Goal: Task Accomplishment & Management: Complete application form

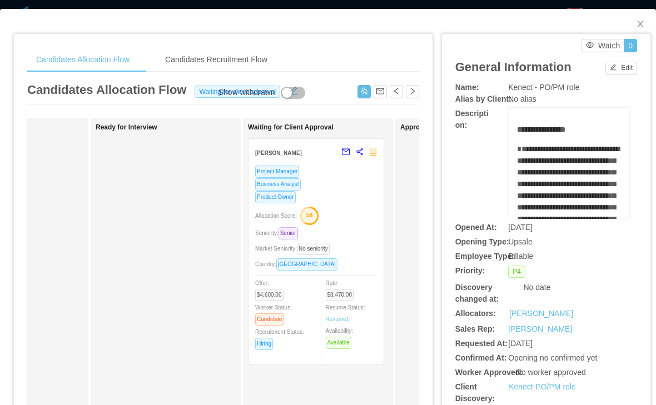
scroll to position [0, 262]
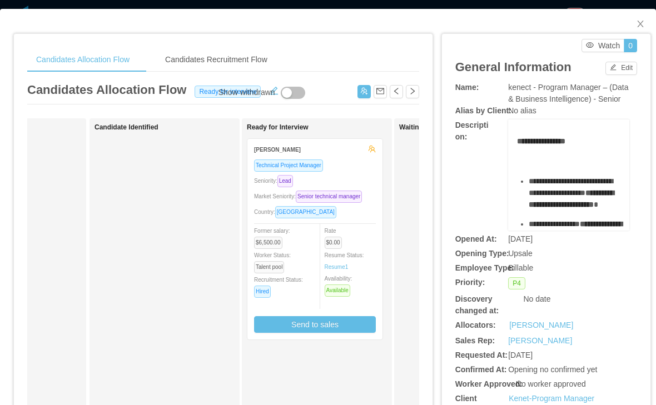
scroll to position [0, 104]
click at [349, 187] on div "Seniority: Lead" at bounding box center [311, 181] width 122 height 13
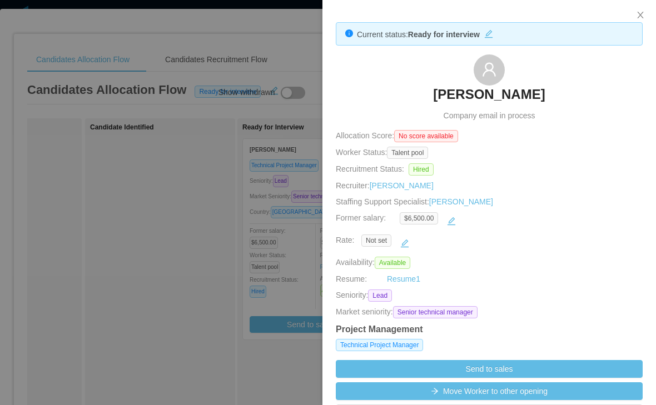
click at [442, 229] on button "button" at bounding box center [451, 221] width 18 height 18
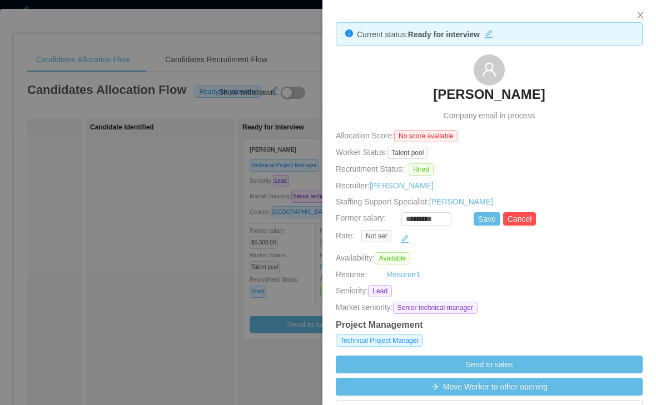
click at [402, 226] on input "*********" at bounding box center [426, 219] width 49 height 12
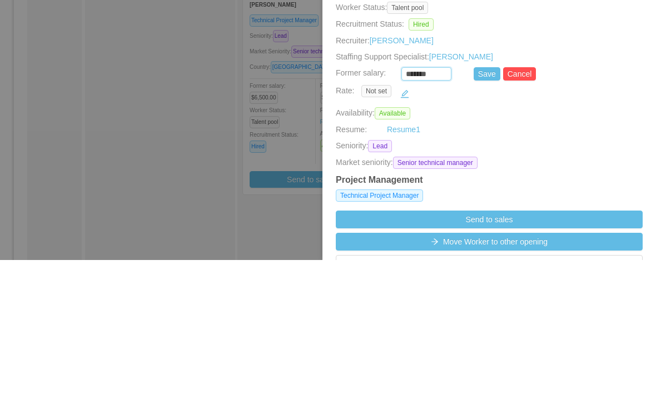
click at [474, 212] on button "Save" at bounding box center [487, 218] width 27 height 13
type input "*********"
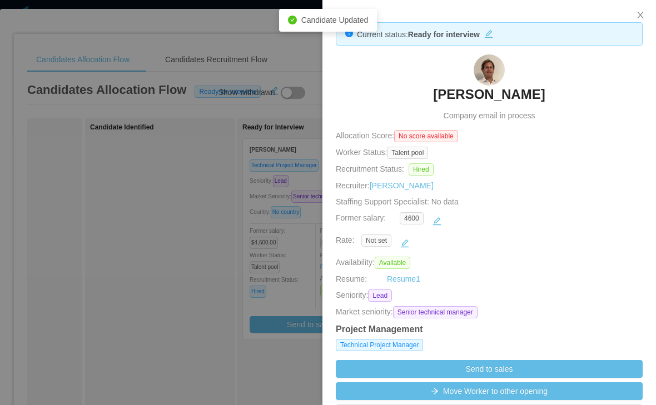
click at [173, 267] on div at bounding box center [328, 202] width 656 height 405
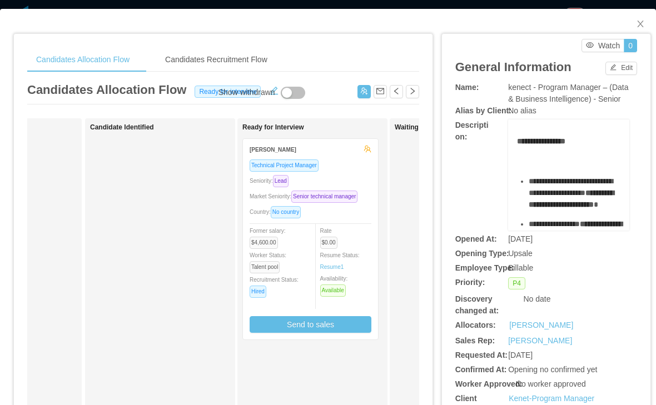
click at [295, 333] on button "Send to sales" at bounding box center [311, 324] width 122 height 17
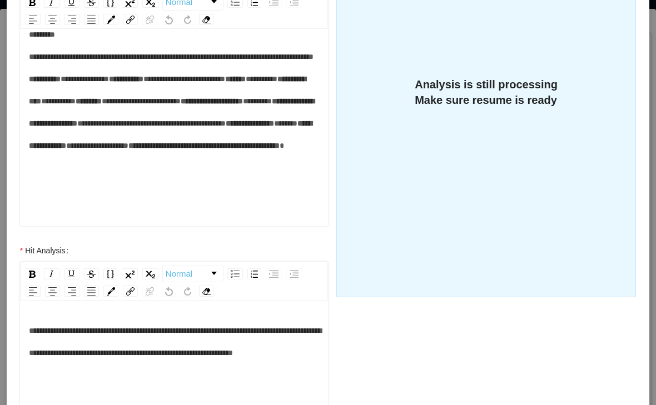
scroll to position [155, 0]
click at [130, 146] on div "**********" at bounding box center [174, 101] width 291 height 156
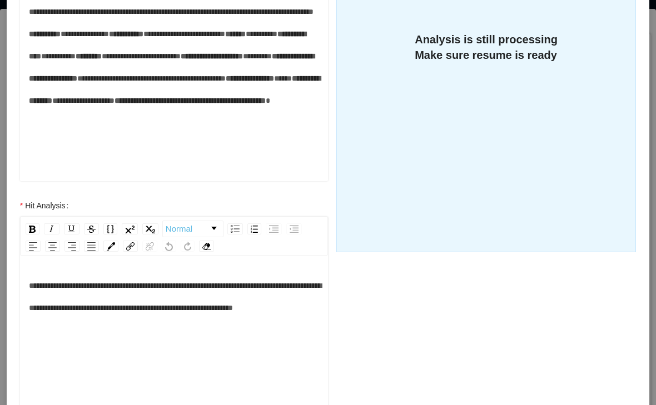
scroll to position [293, 0]
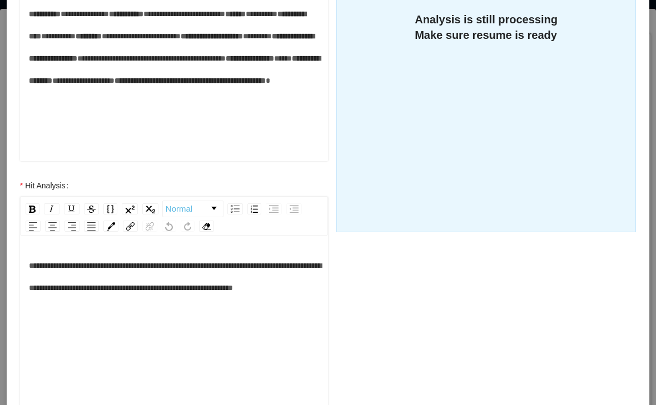
click at [186, 104] on div "**********" at bounding box center [174, 36] width 291 height 156
click at [281, 114] on div "**********" at bounding box center [174, 36] width 291 height 156
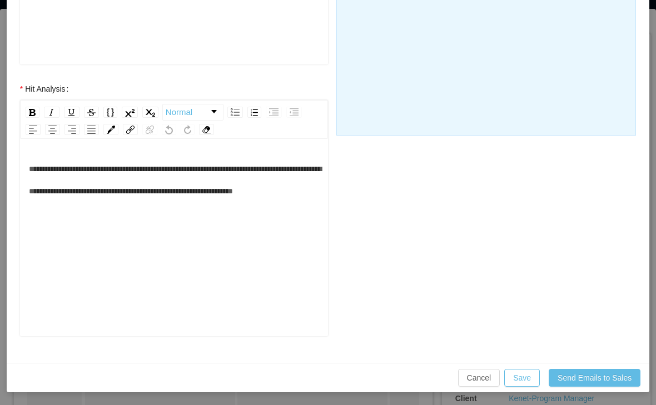
scroll to position [389, 0]
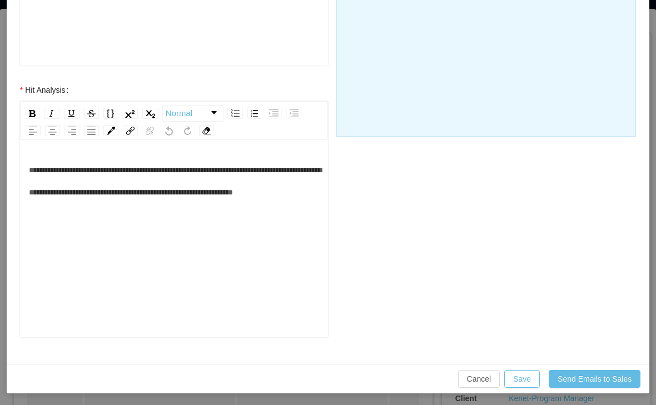
click at [564, 374] on button "Send Emails to Sales" at bounding box center [595, 379] width 92 height 18
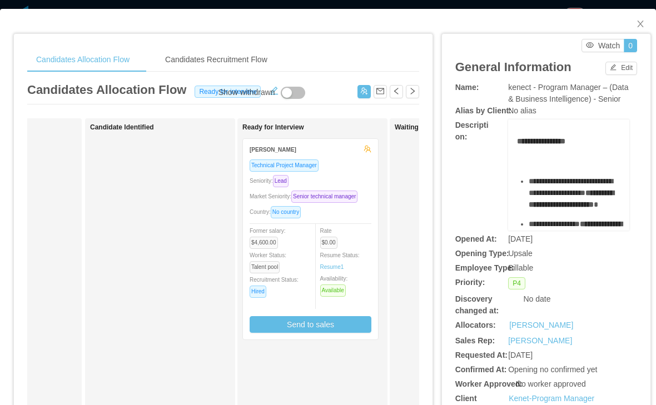
scroll to position [334, 0]
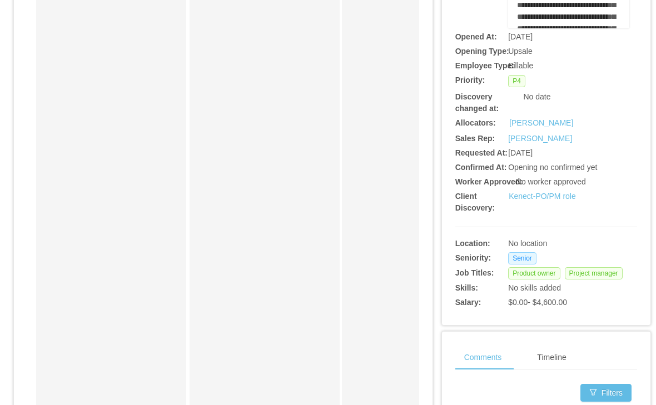
scroll to position [188, 0]
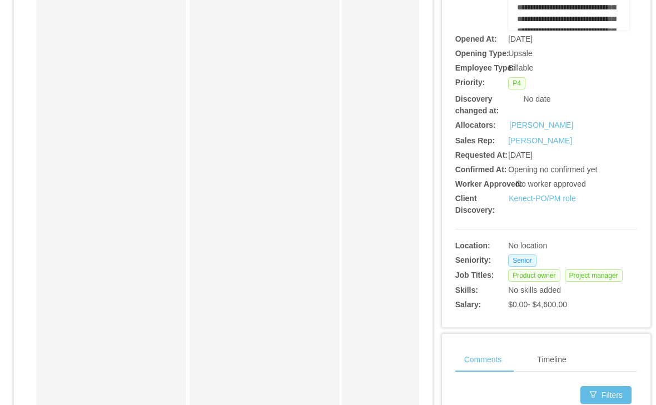
click at [536, 203] on link "Kenect-PO/PM role" at bounding box center [542, 198] width 67 height 9
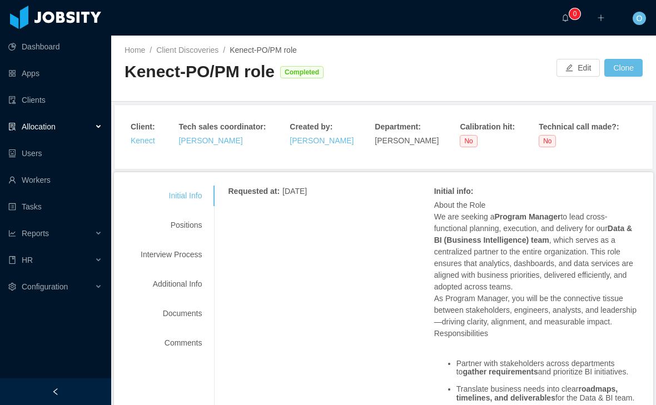
click at [185, 217] on div "Positions" at bounding box center [171, 225] width 88 height 21
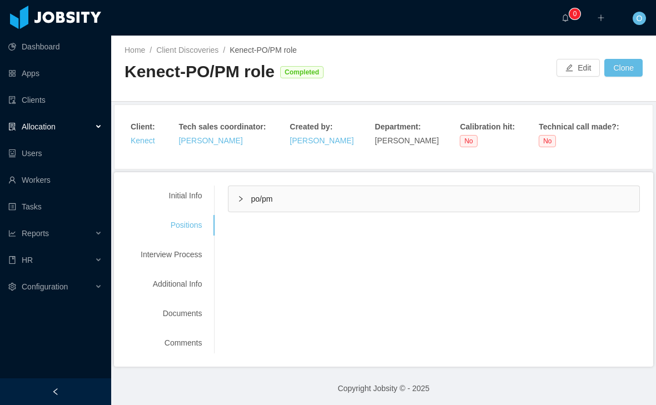
click at [244, 198] on icon "icon: right" at bounding box center [240, 199] width 7 height 7
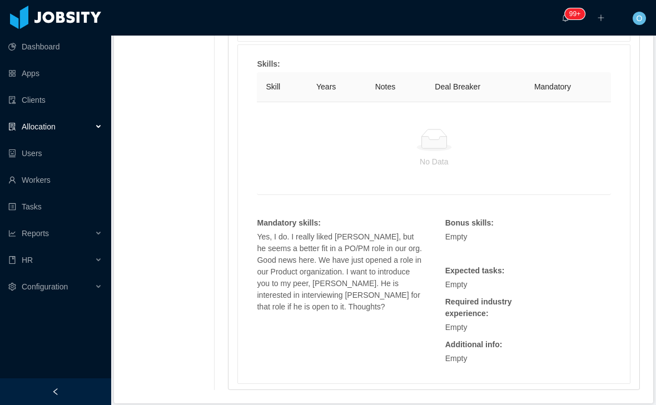
scroll to position [613, 0]
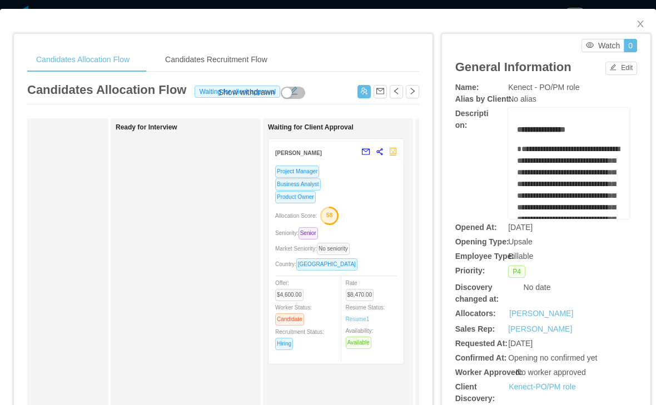
scroll to position [0, 242]
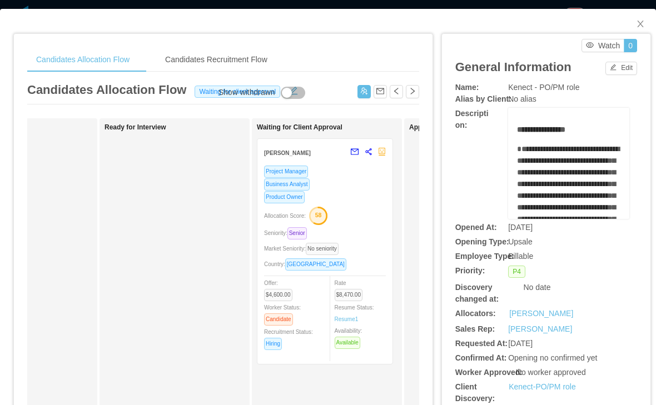
click at [352, 193] on div "Product Owner" at bounding box center [325, 197] width 122 height 13
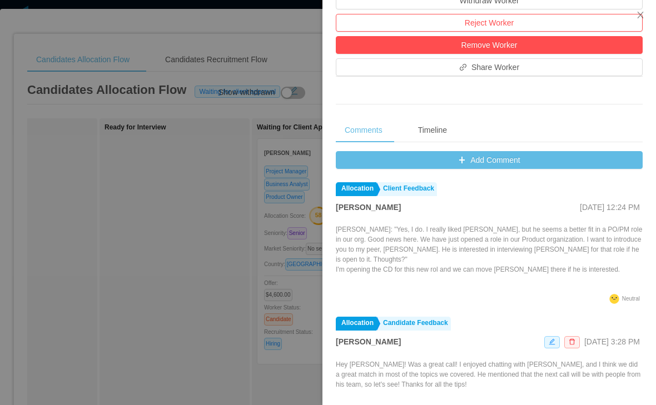
scroll to position [370, 0]
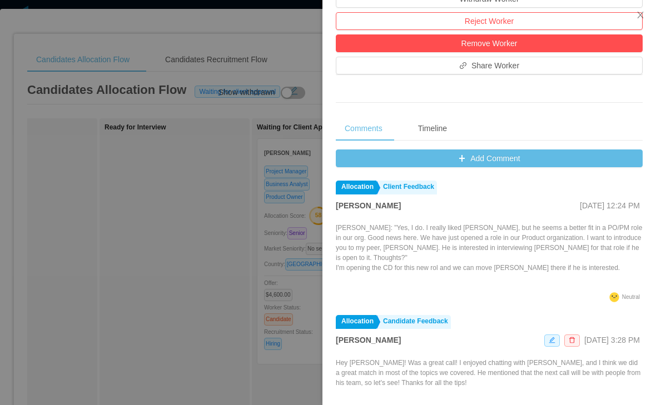
click at [482, 167] on button "Add Comment" at bounding box center [489, 159] width 307 height 18
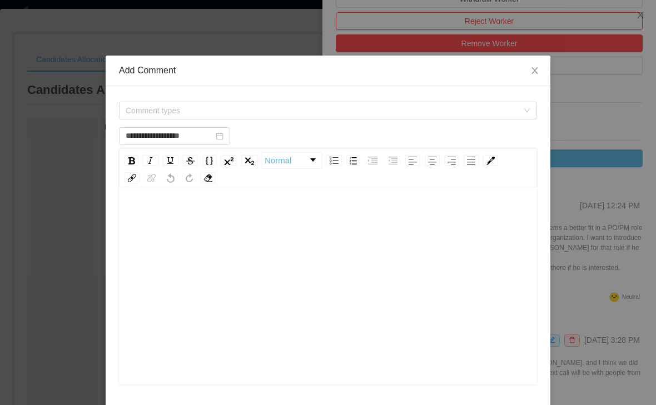
click at [305, 110] on span "Comment types" at bounding box center [322, 110] width 392 height 11
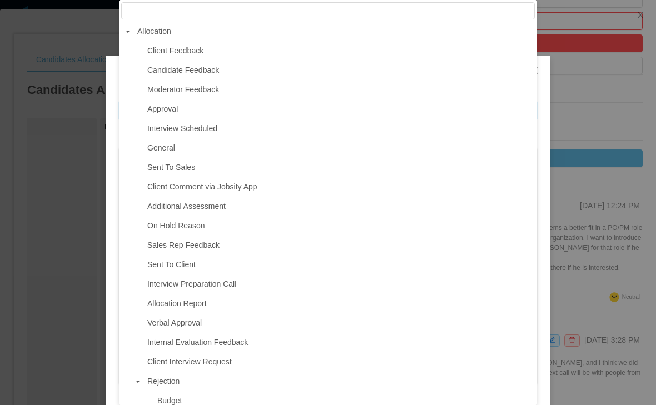
click at [252, 132] on span "Interview Scheduled" at bounding box center [340, 128] width 390 height 15
type input "**********"
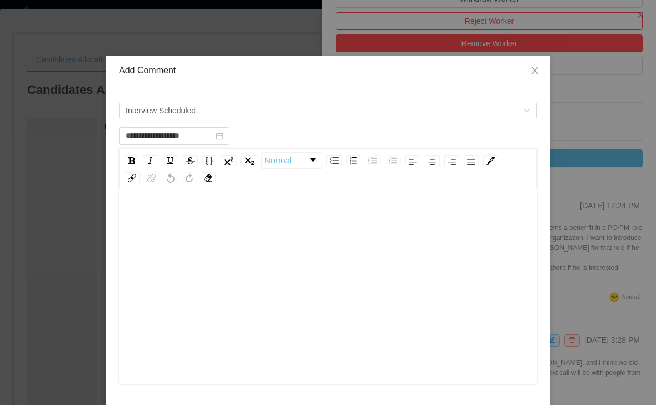
click at [231, 248] on div "rdw-editor" at bounding box center [328, 303] width 401 height 195
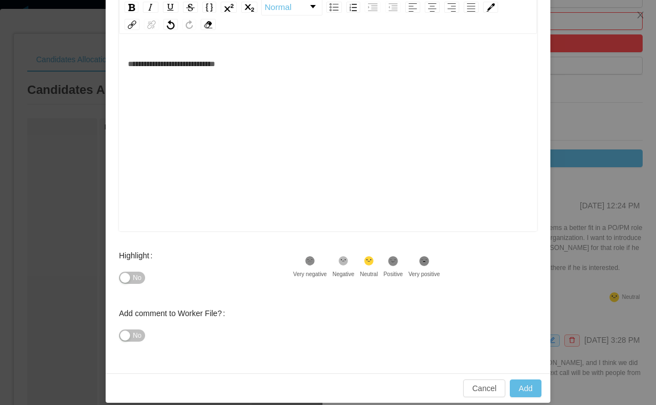
scroll to position [163, 0]
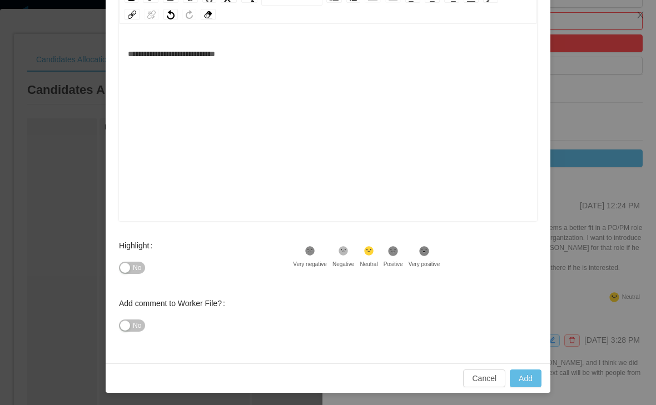
click at [398, 252] on icon at bounding box center [393, 250] width 9 height 9
click at [526, 376] on button "Add" at bounding box center [526, 379] width 32 height 18
type input "**********"
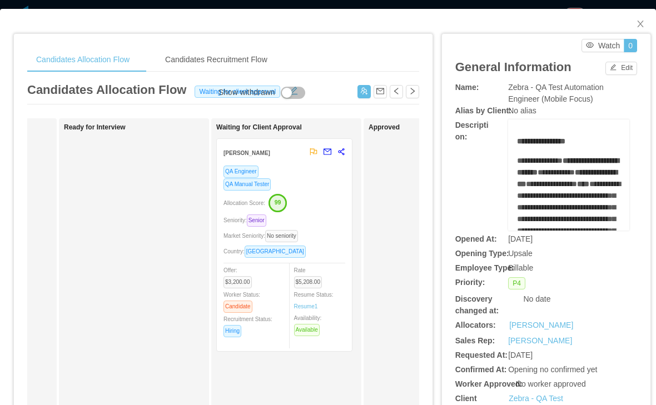
scroll to position [0, 298]
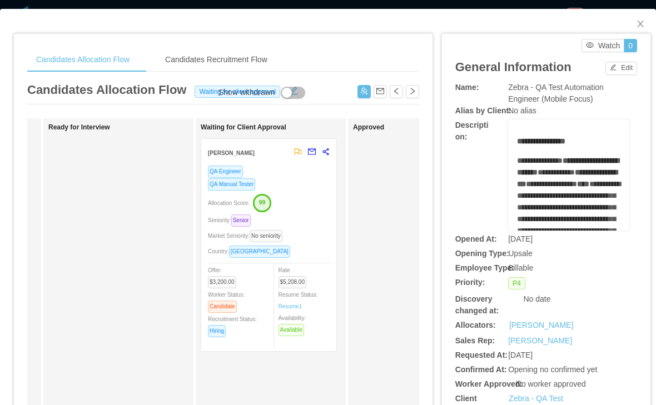
click at [304, 192] on div "QA Engineer QA Manual Tester Allocation Score: 99 Seniority: Senior Market Seni…" at bounding box center [269, 255] width 122 height 180
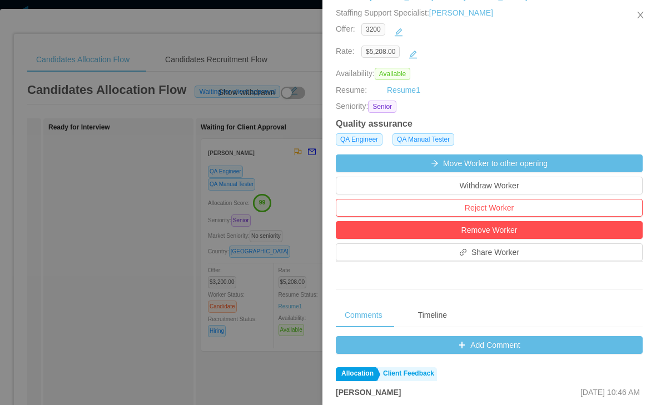
scroll to position [204, 0]
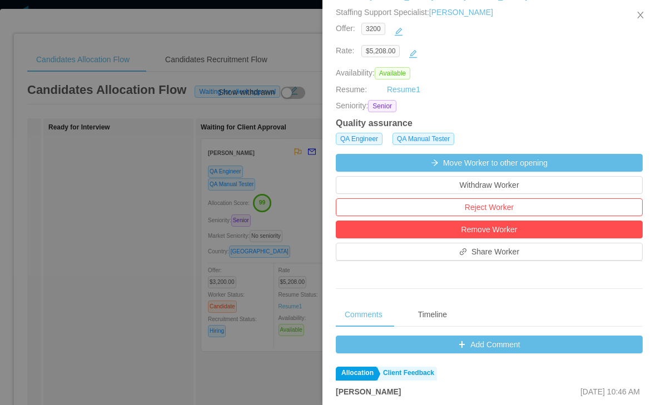
click at [450, 354] on button "Add Comment" at bounding box center [489, 345] width 307 height 18
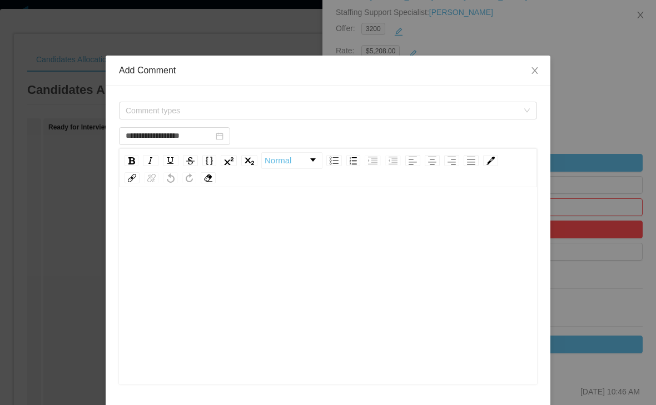
click at [343, 110] on span "Comment types" at bounding box center [322, 110] width 392 height 11
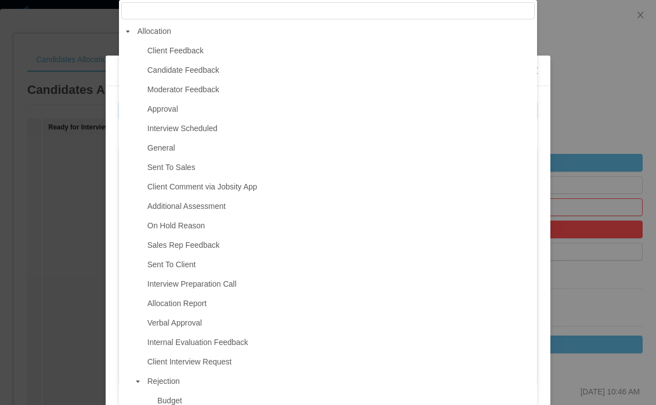
click at [265, 130] on span "Interview Scheduled" at bounding box center [340, 128] width 390 height 15
type input "**********"
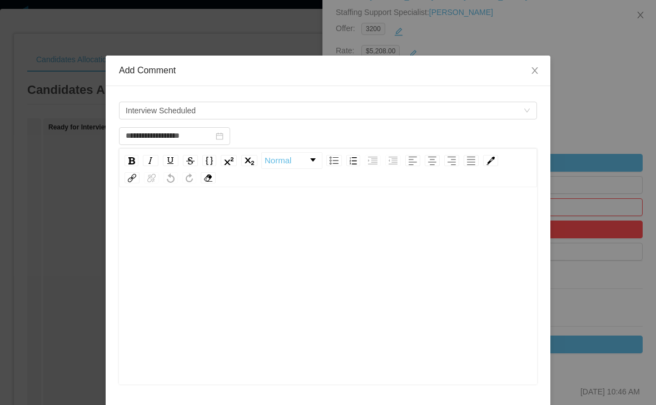
click at [269, 298] on div "rdw-editor" at bounding box center [328, 303] width 401 height 195
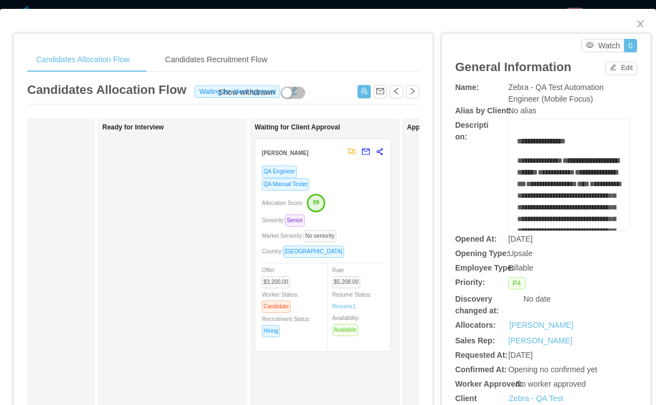
scroll to position [0, 246]
click at [359, 213] on div "QA Engineer QA Manual Tester Allocation Score: 99 Seniority: Senior Market Seni…" at bounding box center [322, 255] width 122 height 180
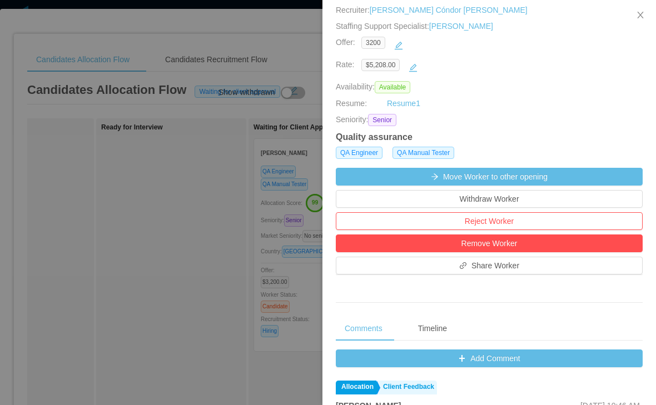
scroll to position [220, 0]
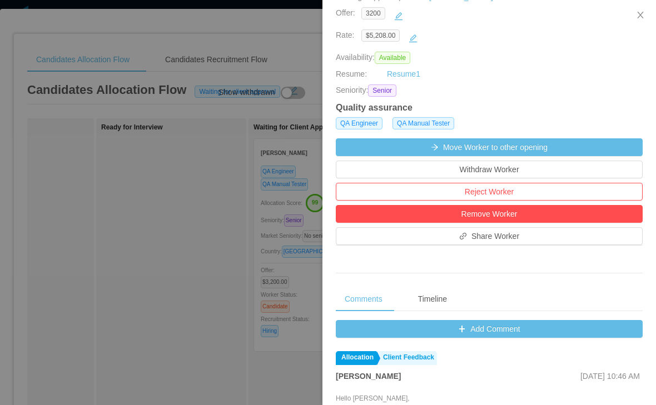
click at [410, 338] on button "Add Comment" at bounding box center [489, 329] width 307 height 18
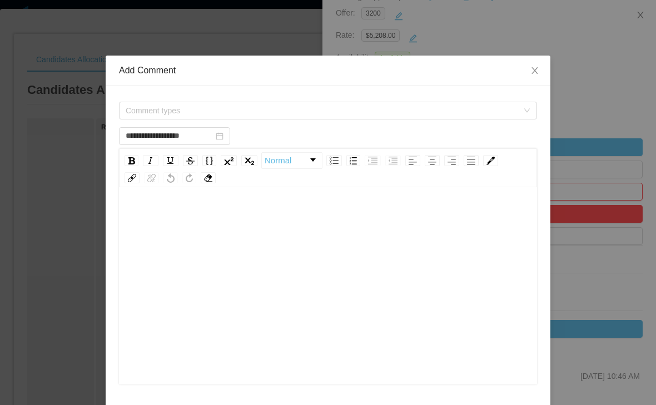
click at [366, 118] on span "Comment types" at bounding box center [324, 110] width 397 height 17
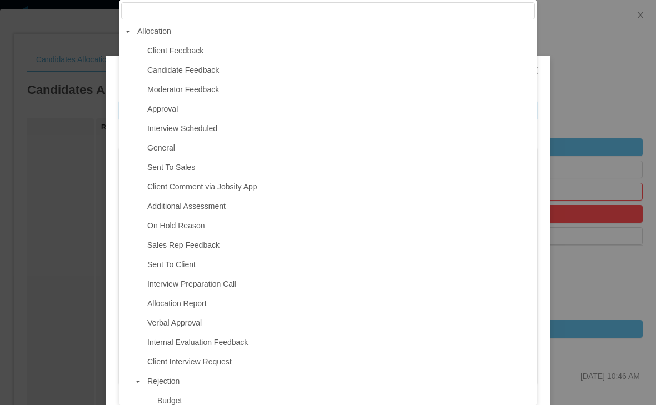
click at [239, 127] on span "Interview Scheduled" at bounding box center [340, 128] width 390 height 15
type input "**********"
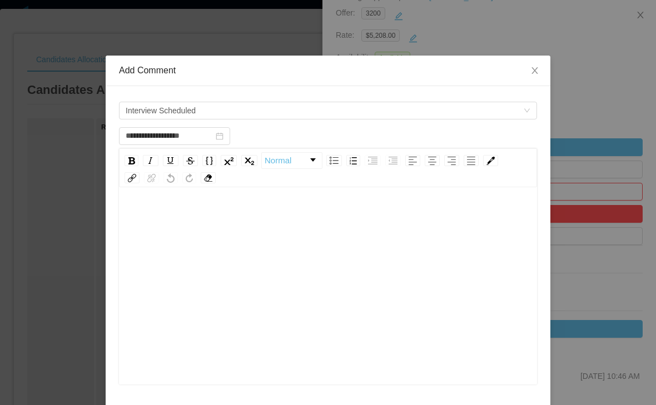
click at [257, 244] on div "rdw-editor" at bounding box center [328, 303] width 401 height 195
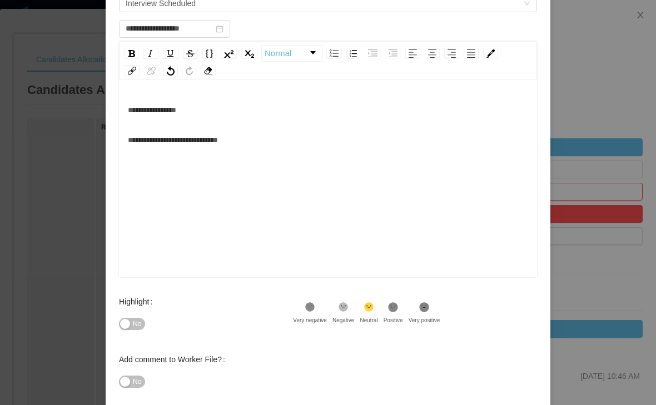
click at [403, 319] on div "Positive" at bounding box center [393, 320] width 19 height 8
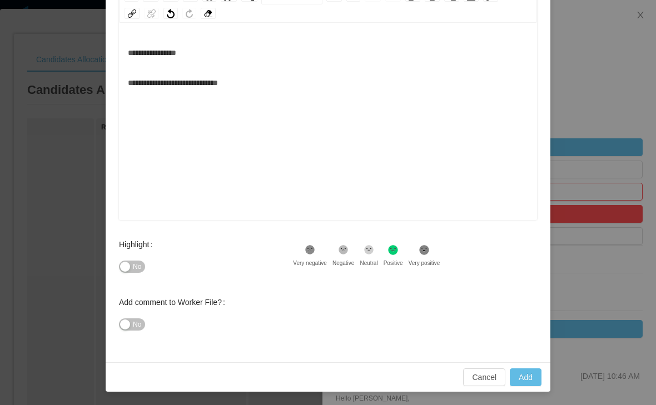
scroll to position [163, 0]
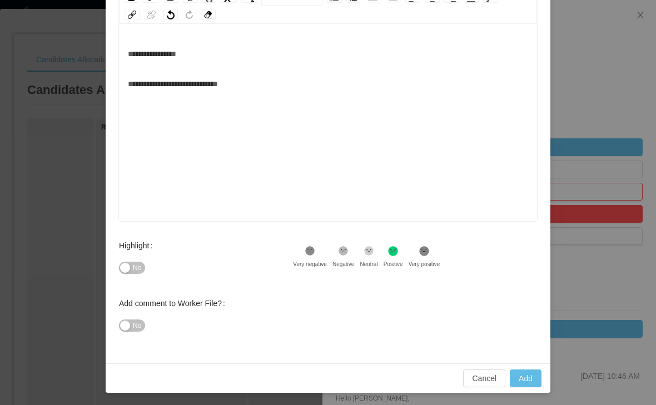
click at [525, 377] on button "Add" at bounding box center [526, 379] width 32 height 18
type input "**********"
